Goal: Task Accomplishment & Management: Manage account settings

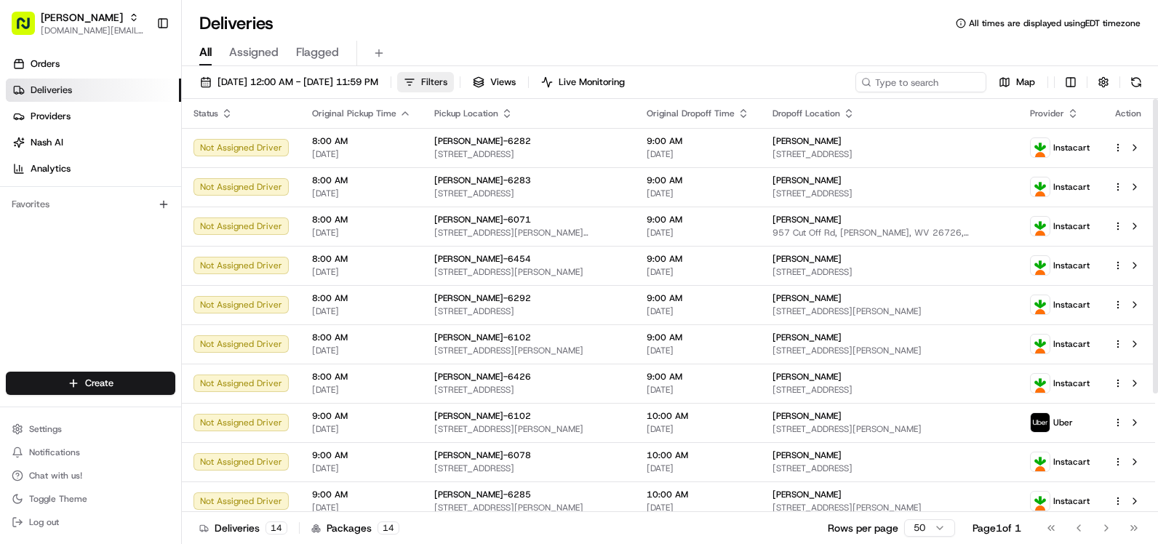
click at [447, 84] on span "Filters" at bounding box center [434, 82] width 26 height 13
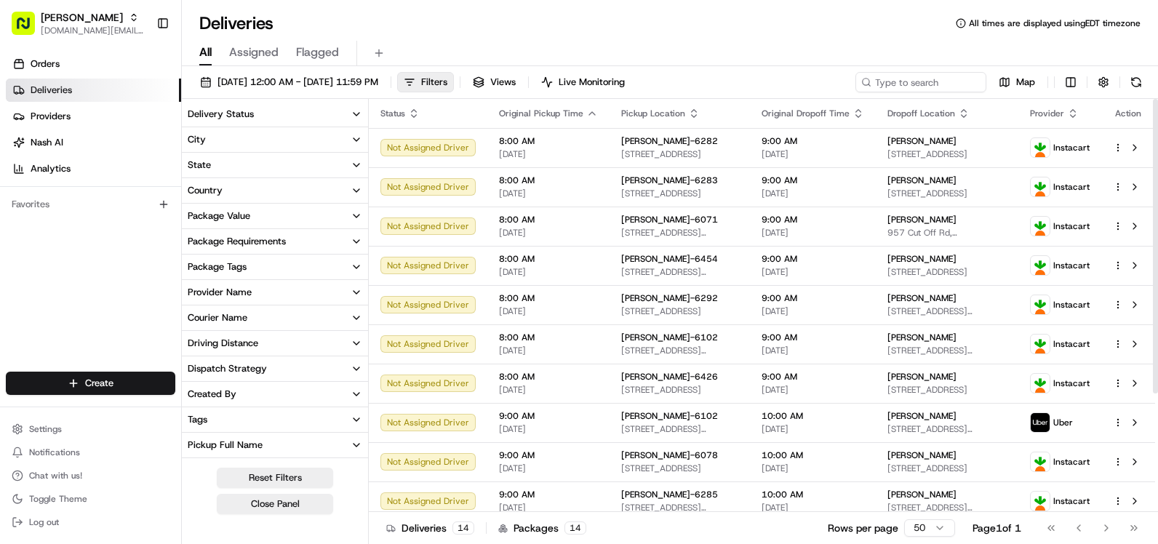
drag, startPoint x: 380, startPoint y: 57, endPoint x: 378, endPoint y: 65, distance: 9.0
click at [378, 65] on div "All Assigned Flagged" at bounding box center [670, 53] width 976 height 25
click at [378, 52] on button at bounding box center [379, 53] width 20 height 20
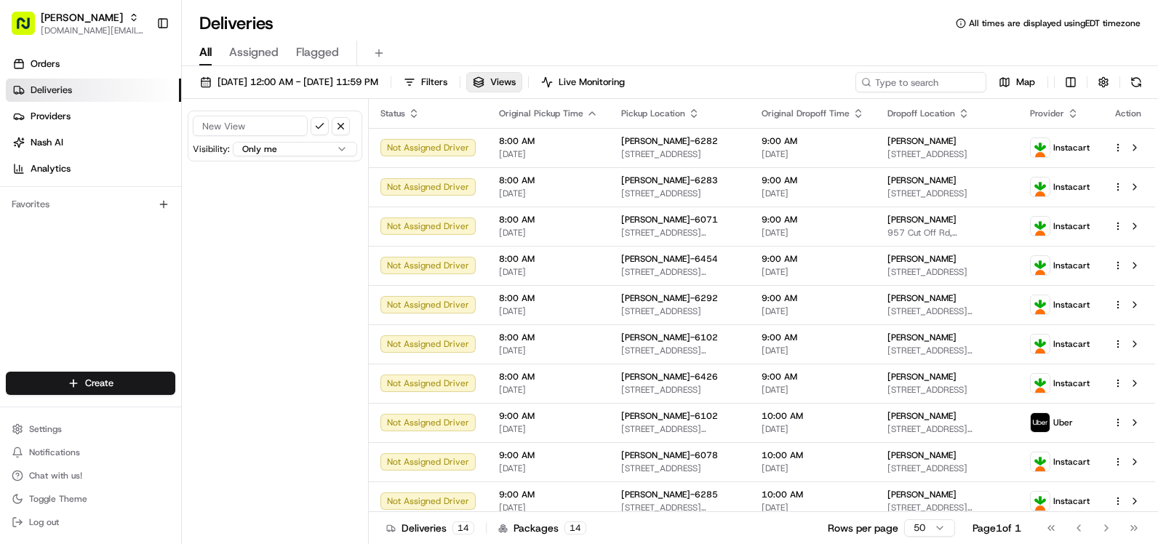
click at [282, 114] on form "Visibility: Only me All organizations within this account Only me within this o…" at bounding box center [275, 136] width 175 height 51
click at [282, 124] on input at bounding box center [250, 126] width 115 height 20
type input "6295"
click at [321, 118] on button "submit" at bounding box center [320, 126] width 18 height 18
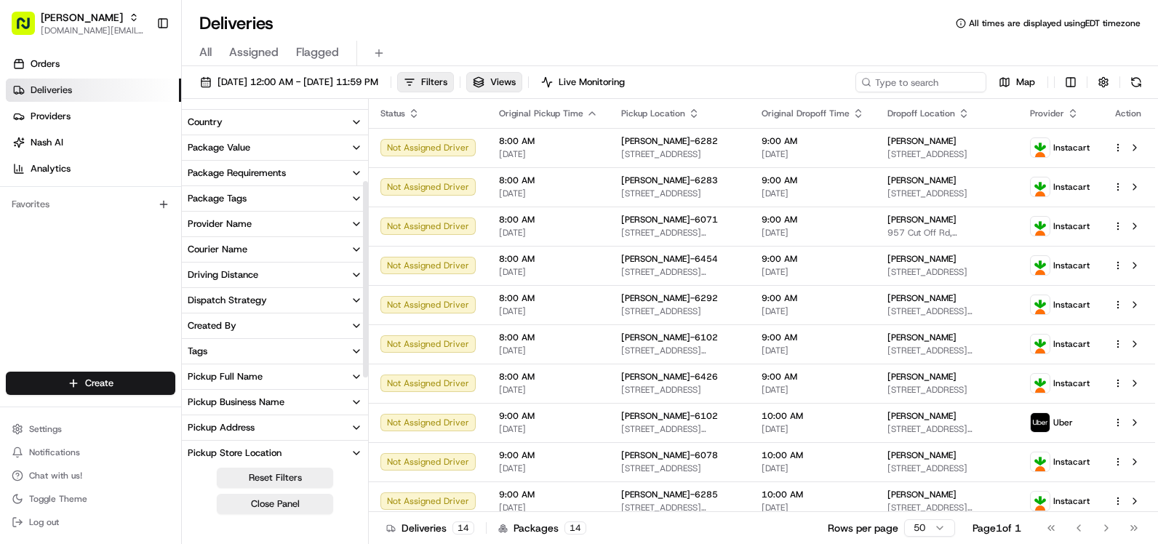
scroll to position [146, 0]
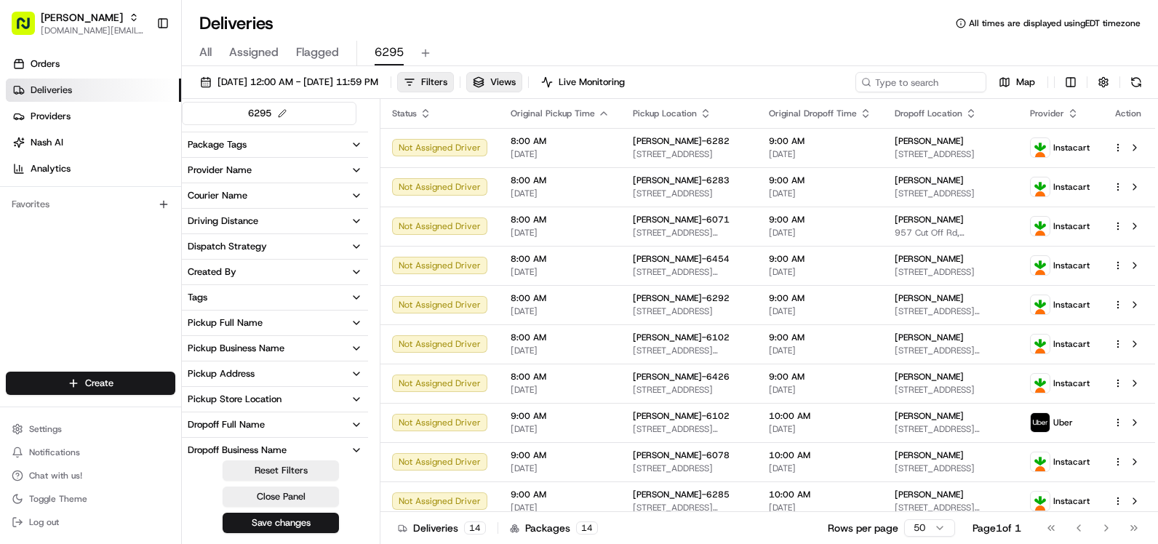
click at [276, 395] on div "Pickup Store Location" at bounding box center [235, 399] width 94 height 13
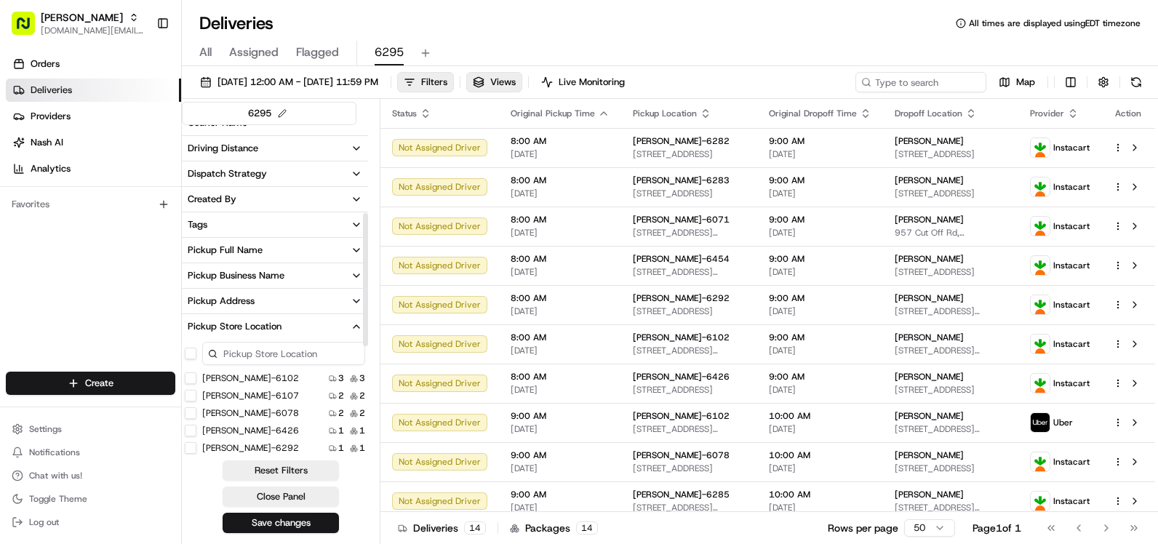
click at [260, 348] on input at bounding box center [283, 353] width 163 height 23
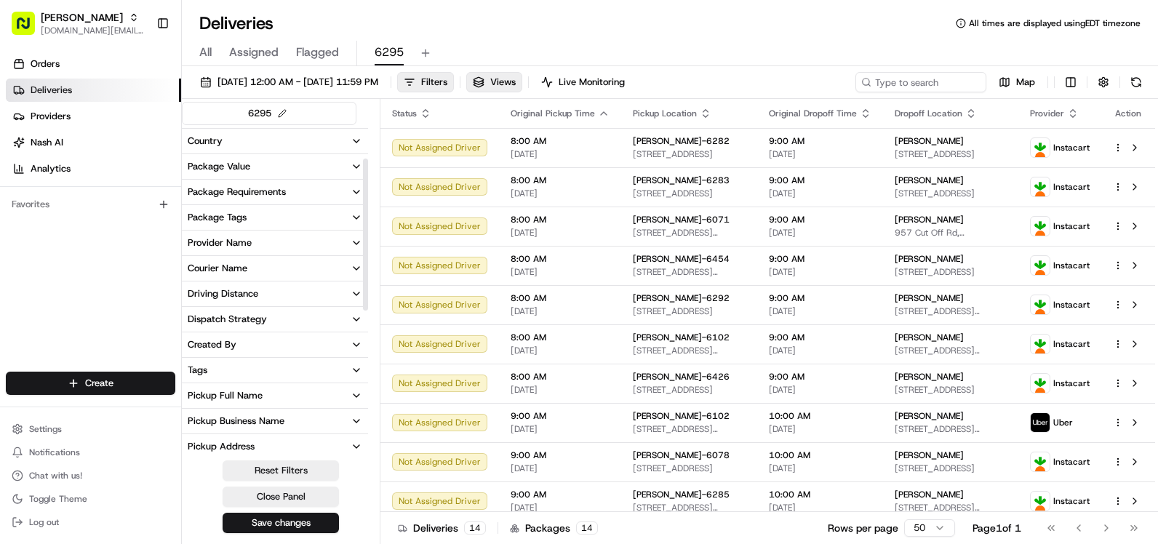
scroll to position [0, 0]
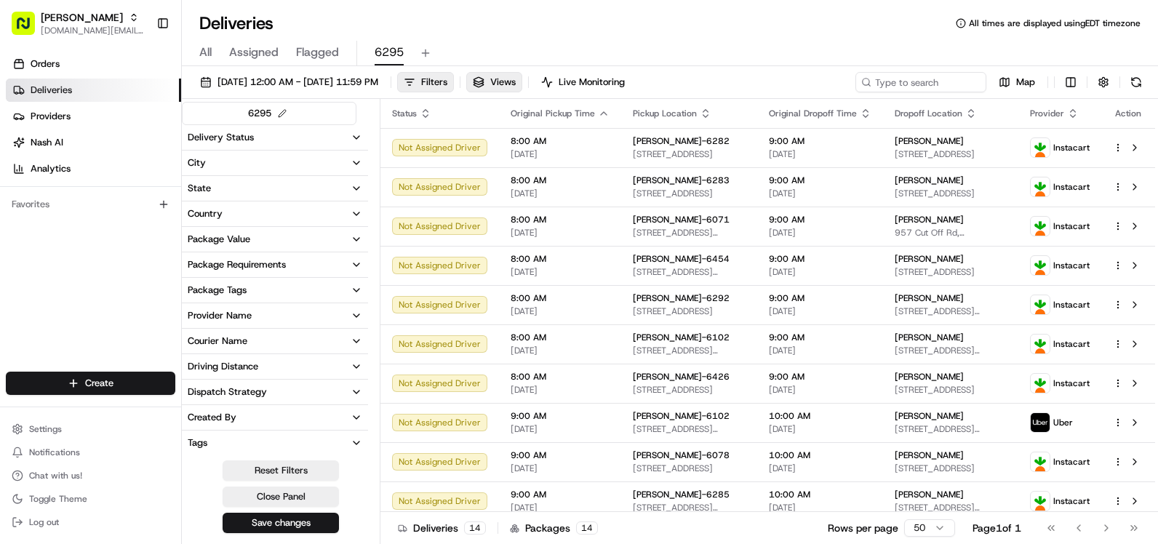
click at [301, 161] on button "City" at bounding box center [275, 163] width 186 height 25
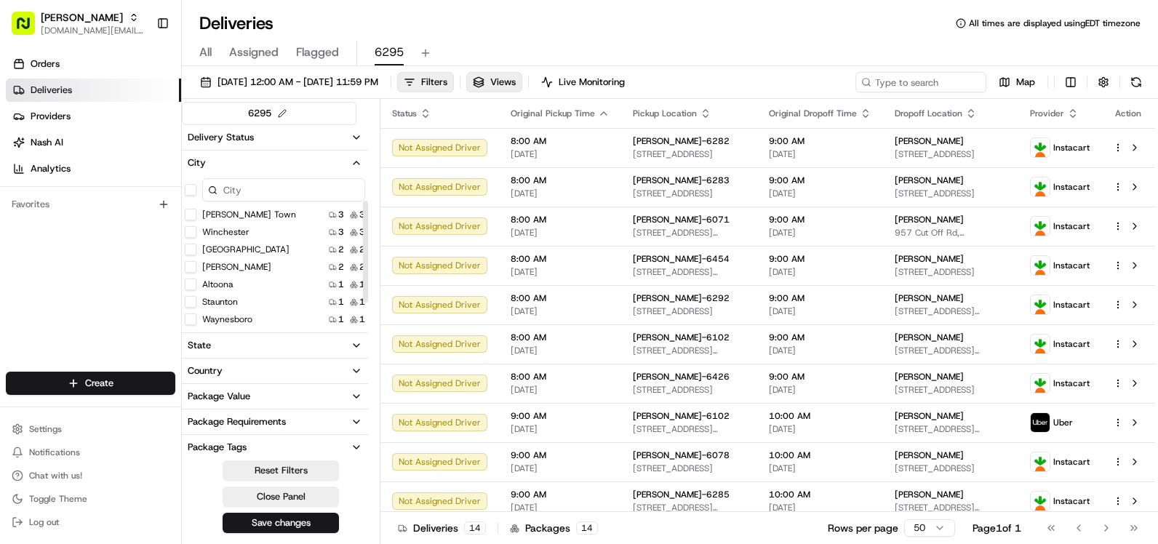
scroll to position [73, 0]
click at [288, 159] on button "City" at bounding box center [275, 163] width 186 height 25
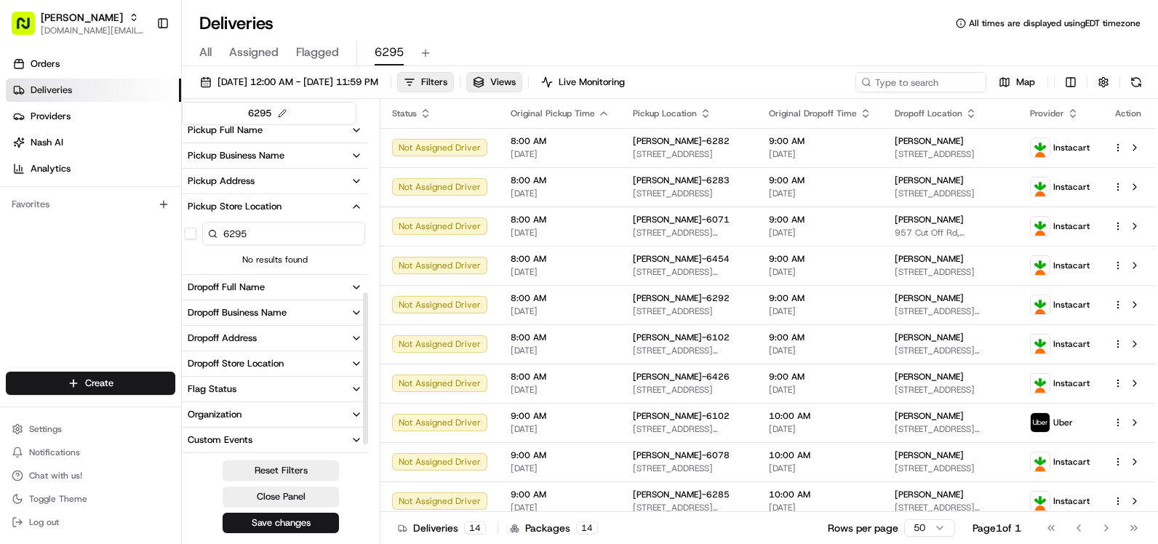
scroll to position [364, 0]
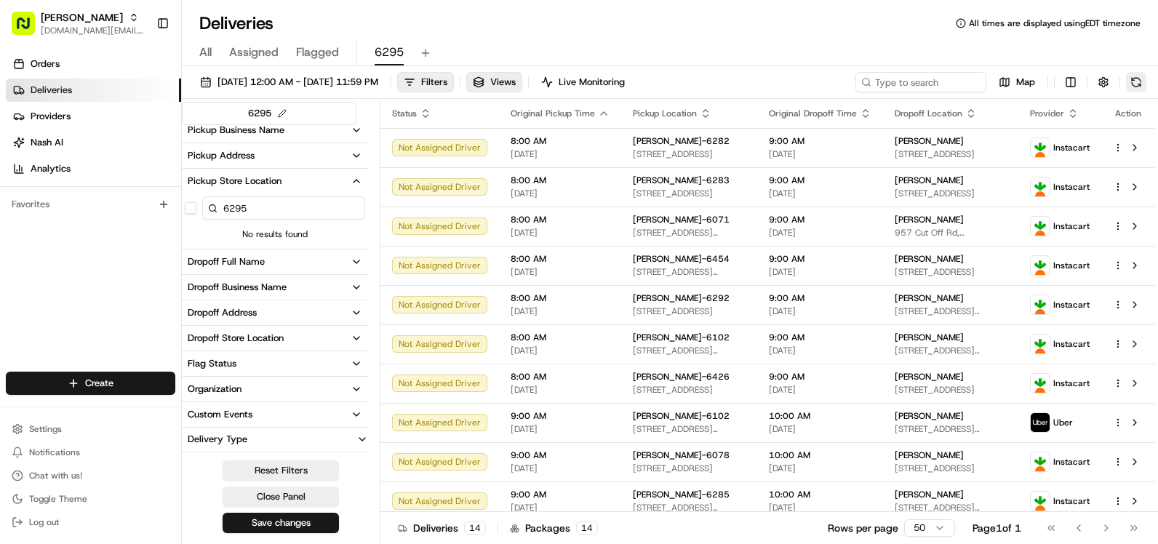
click at [1139, 76] on button at bounding box center [1136, 82] width 20 height 20
click at [297, 199] on input "6295" at bounding box center [283, 207] width 163 height 23
type input "6295"
